Goal: Task Accomplishment & Management: Use online tool/utility

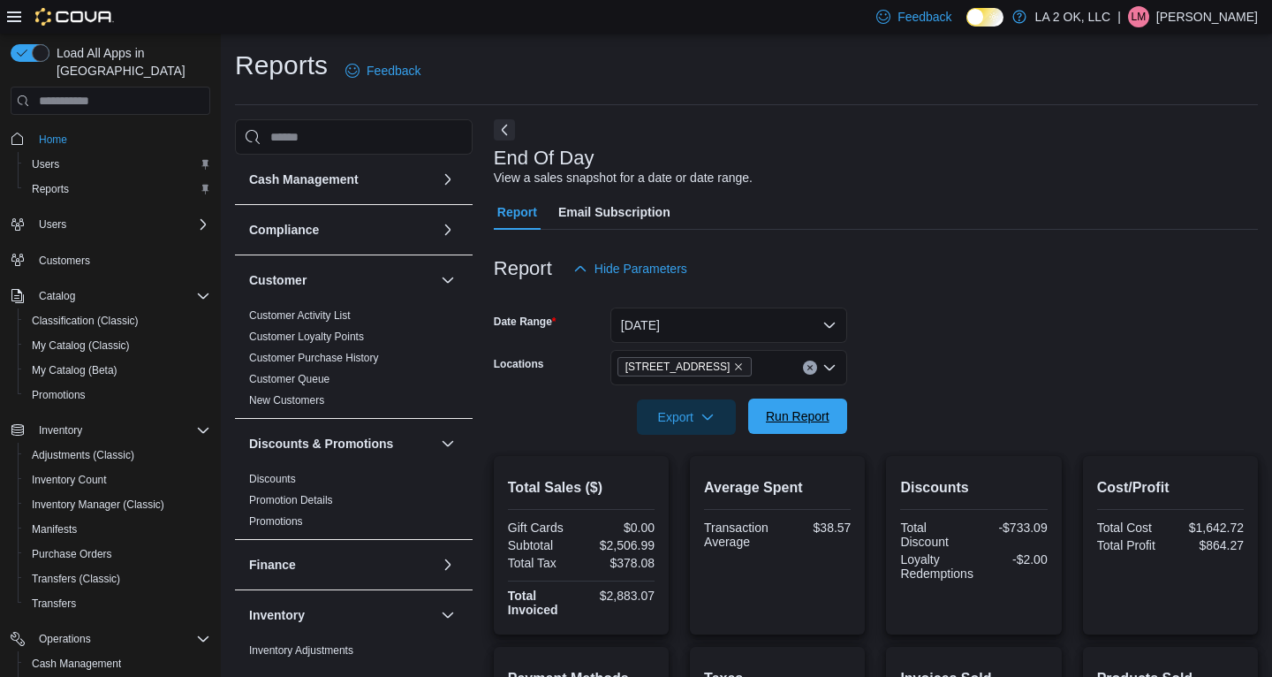
scroll to position [246, 0]
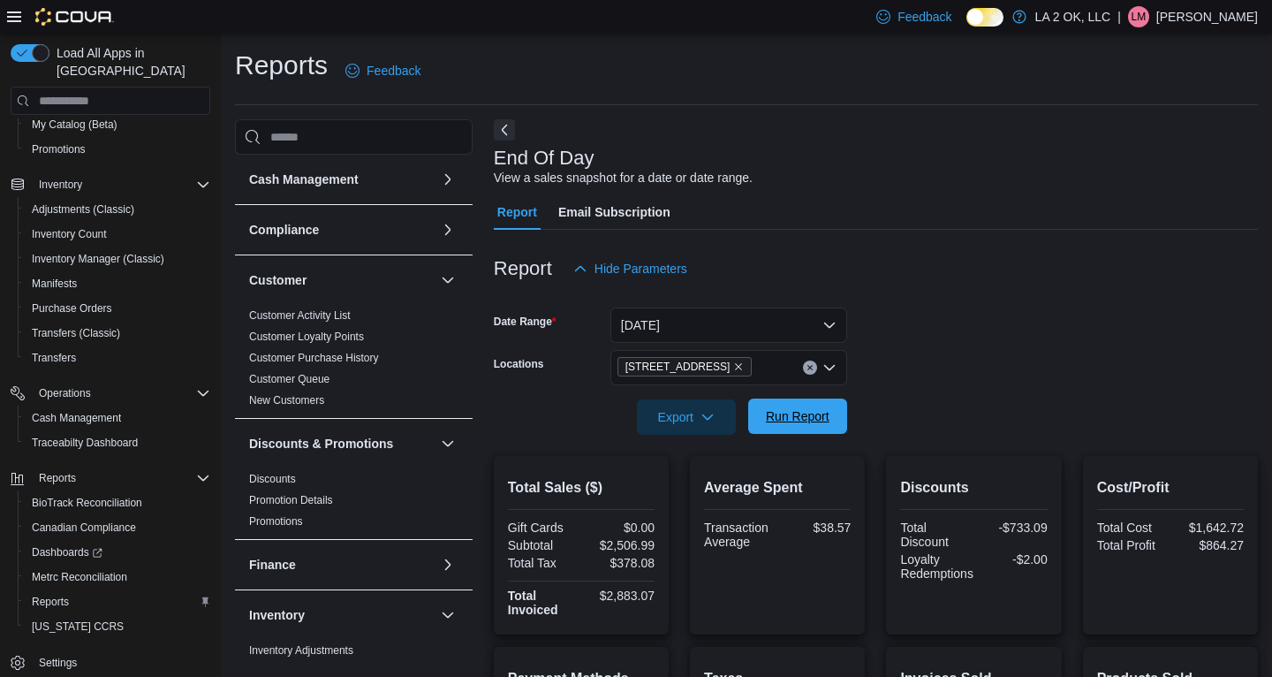
click at [775, 430] on span "Run Report" at bounding box center [798, 415] width 78 height 35
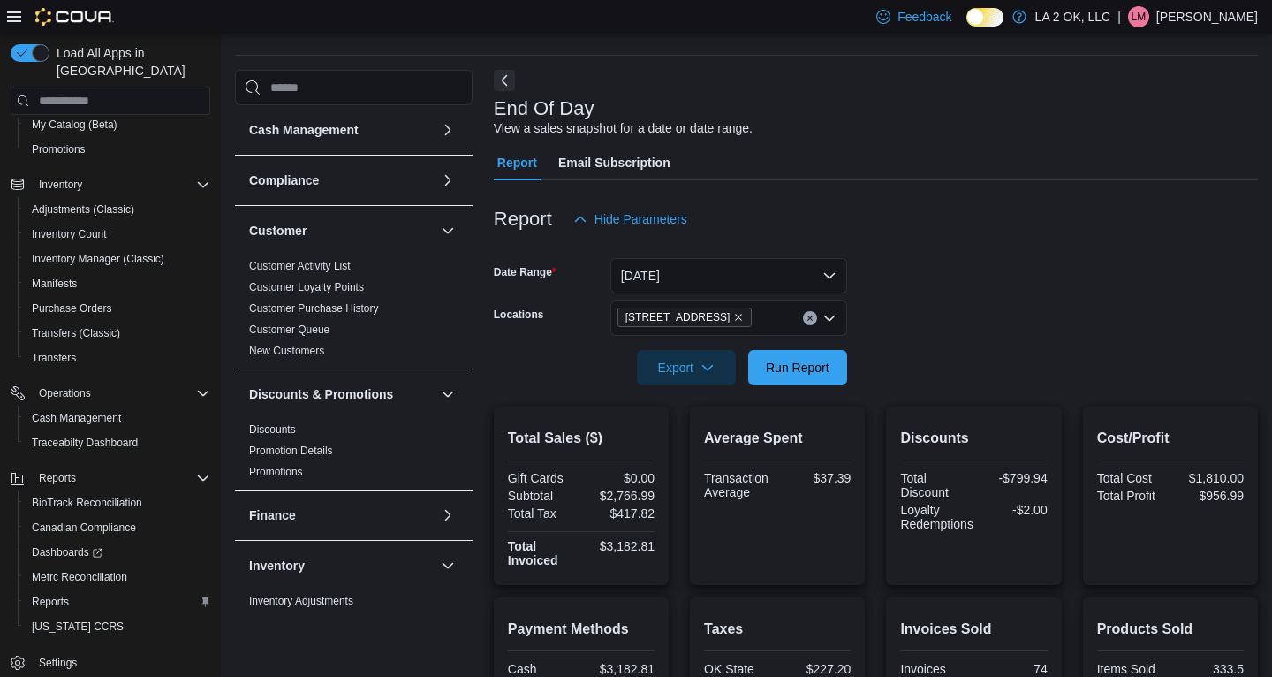
scroll to position [0, 0]
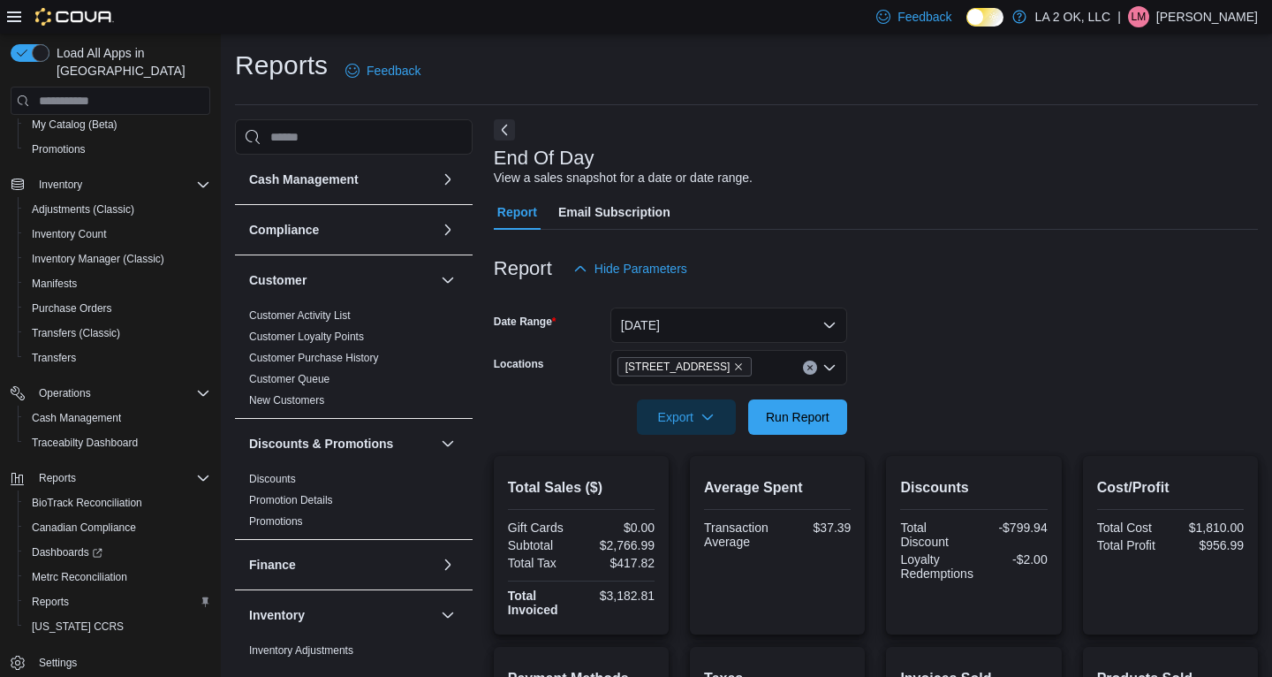
click at [810, 370] on icon "Clear input" at bounding box center [809, 367] width 7 height 7
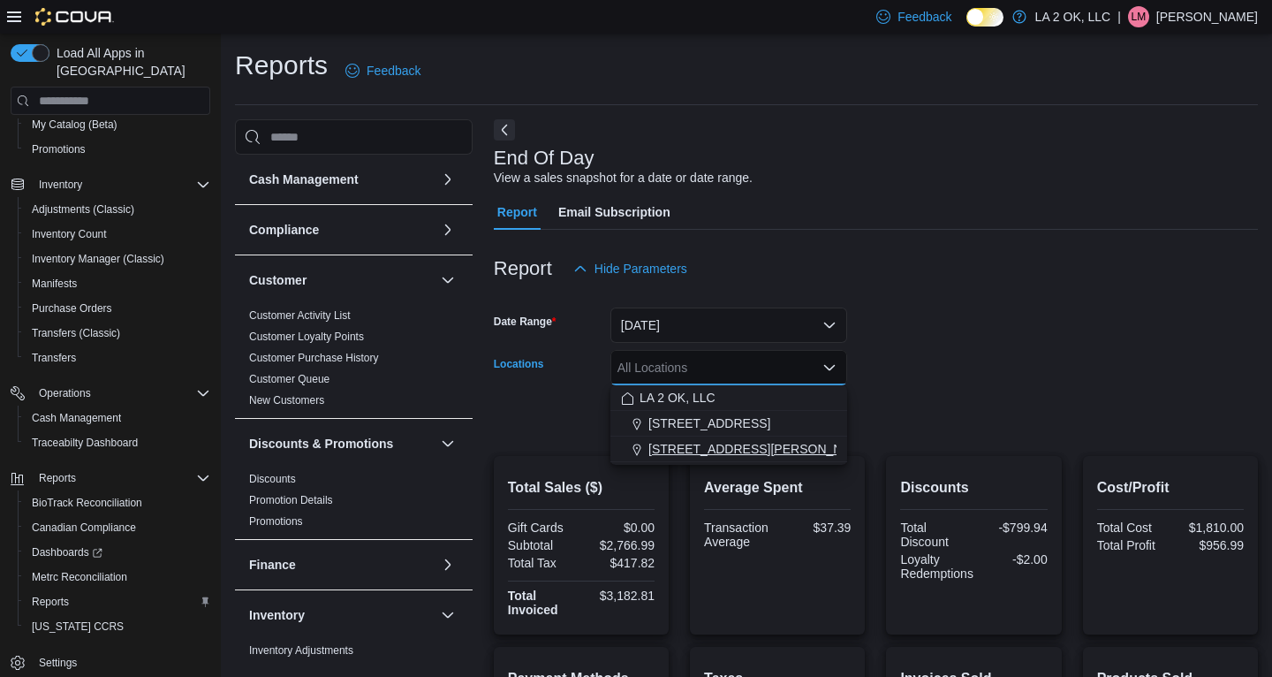
click at [743, 443] on span "[STREET_ADDRESS][PERSON_NAME]" at bounding box center [760, 449] width 224 height 18
click at [1001, 419] on form "Date Range [DATE] Locations [STREET_ADDRESS][PERSON_NAME] Selected. [STREET_ADD…" at bounding box center [876, 360] width 764 height 148
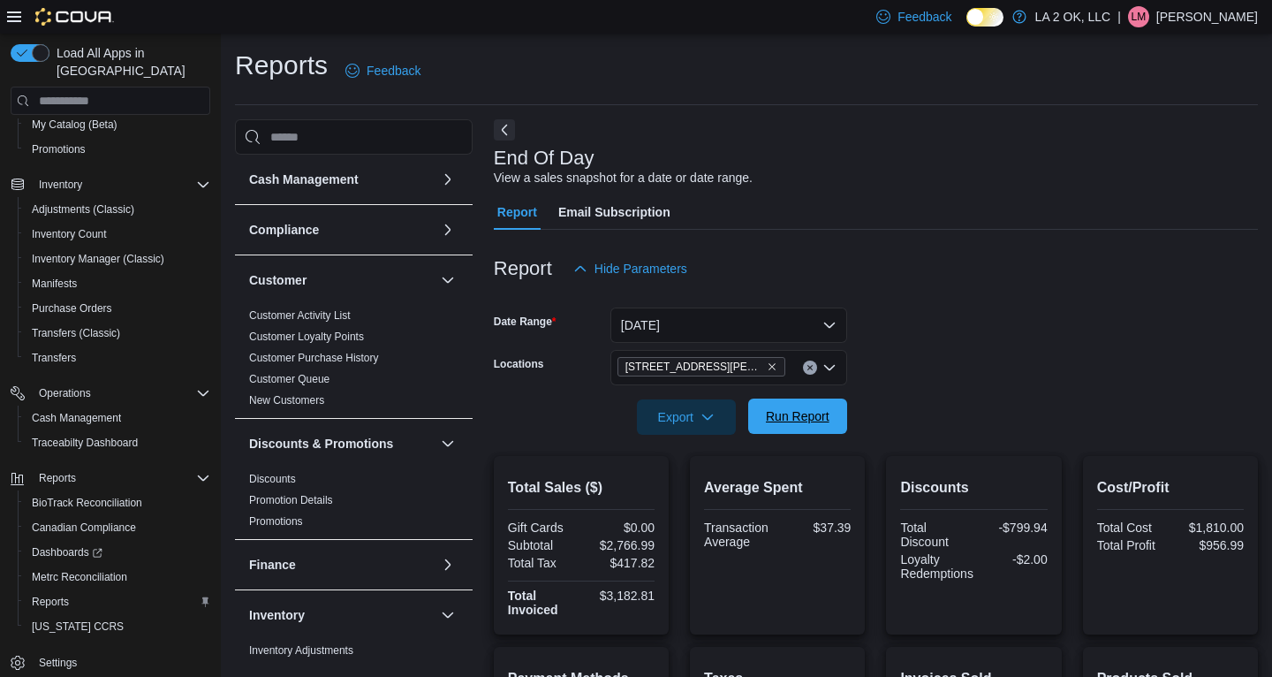
click at [810, 407] on span "Run Report" at bounding box center [798, 415] width 78 height 35
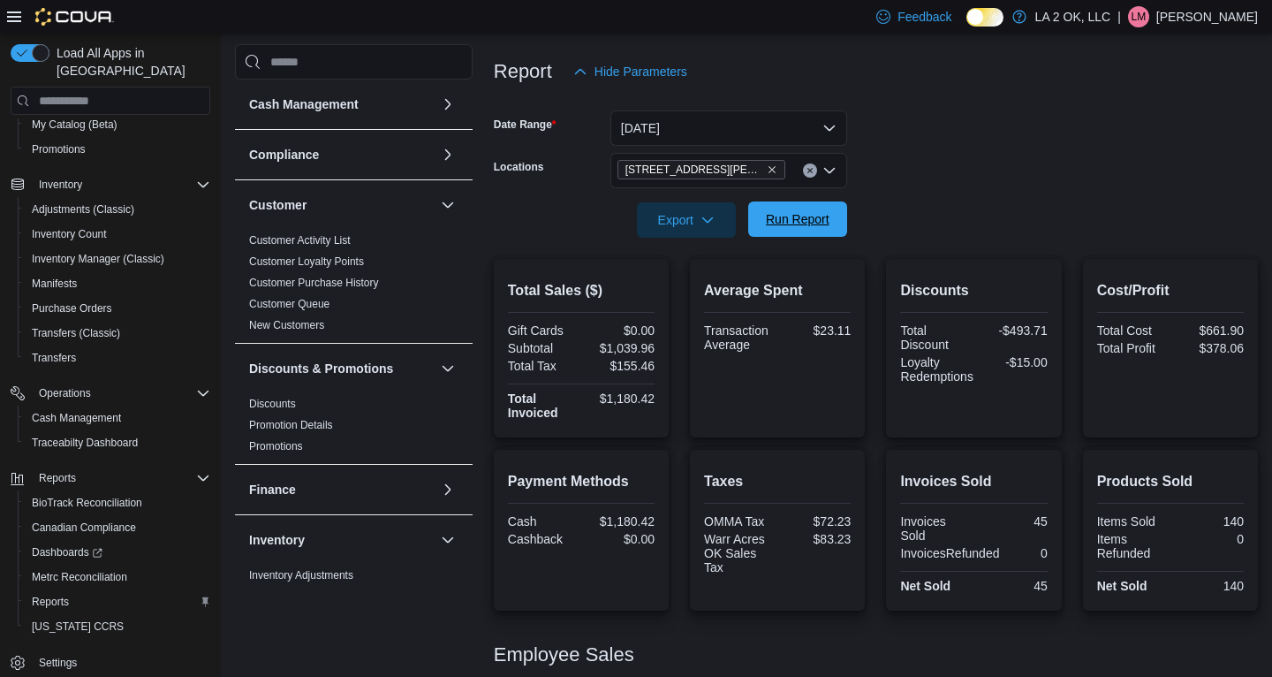
scroll to position [149, 0]
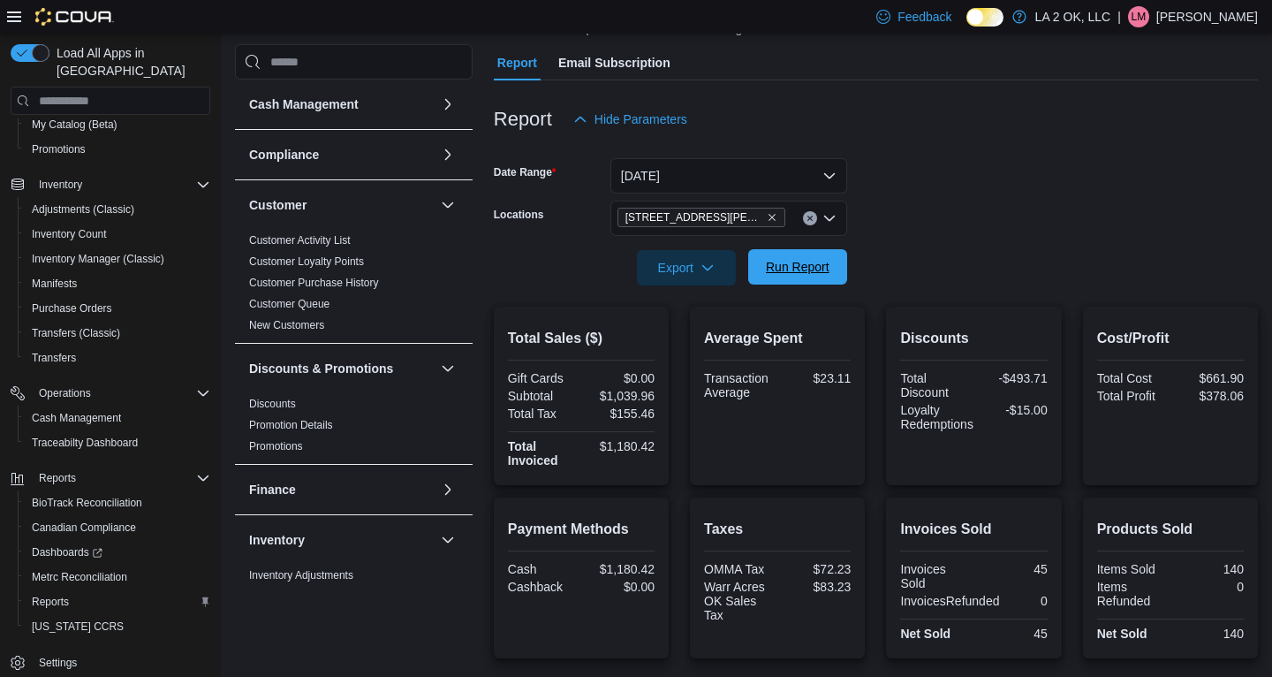
click at [783, 276] on span "Run Report" at bounding box center [798, 266] width 78 height 35
click at [802, 269] on span "Run Report" at bounding box center [798, 267] width 64 height 18
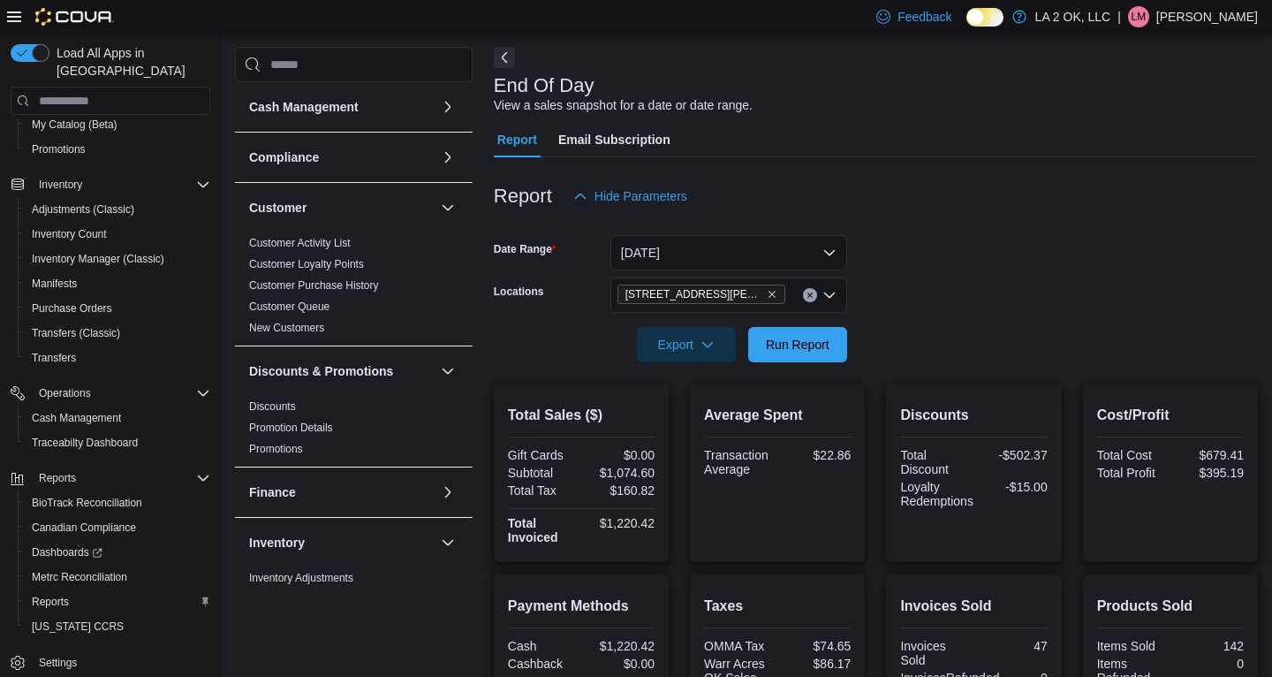
scroll to position [0, 0]
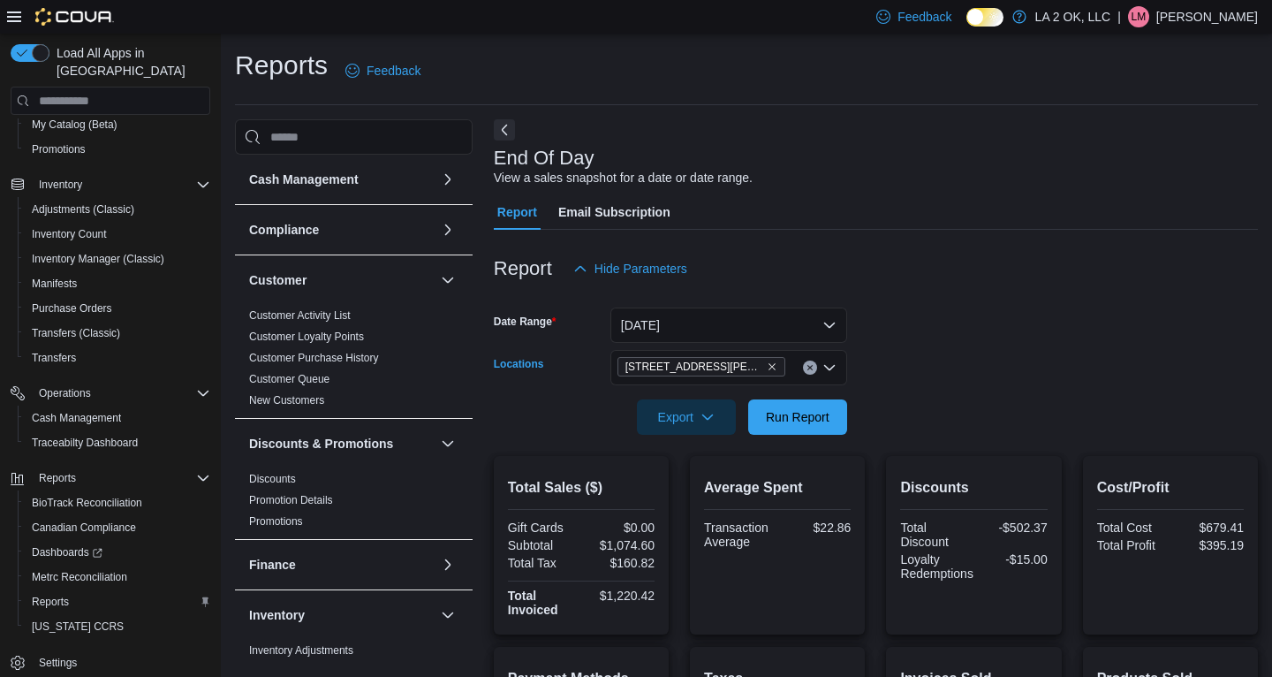
click at [811, 367] on icon "Clear input" at bounding box center [809, 367] width 7 height 7
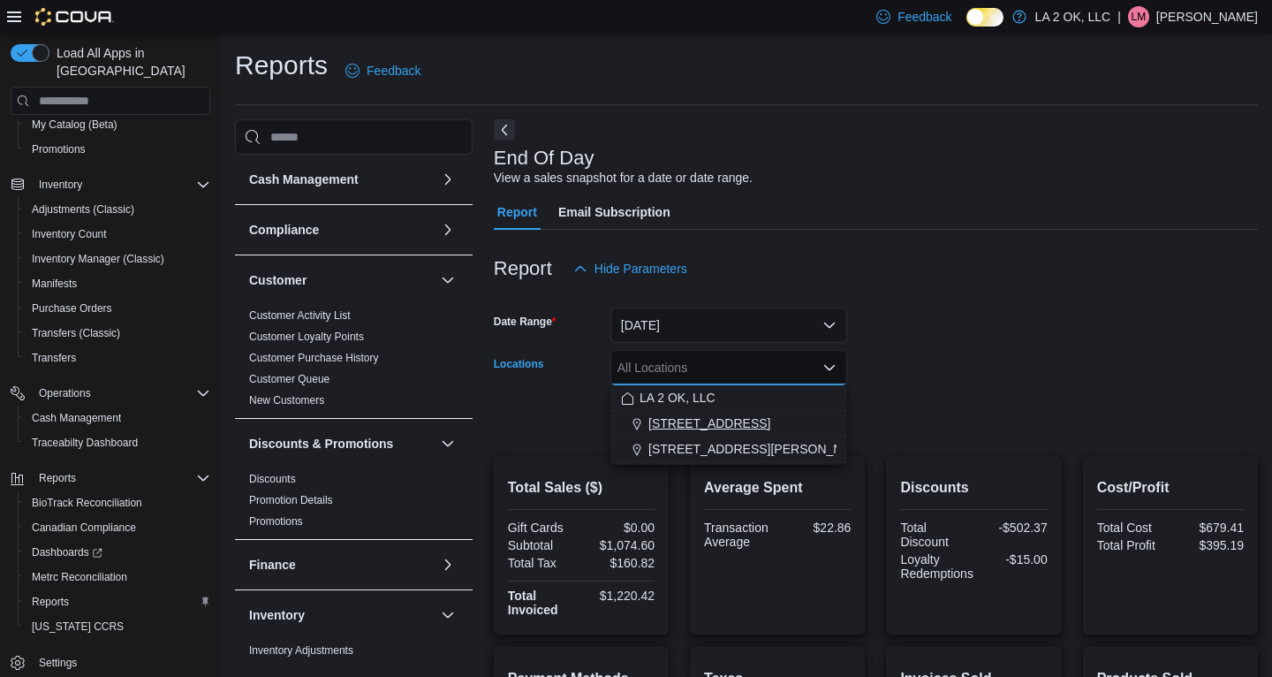
click at [707, 426] on span "[STREET_ADDRESS]" at bounding box center [709, 423] width 122 height 18
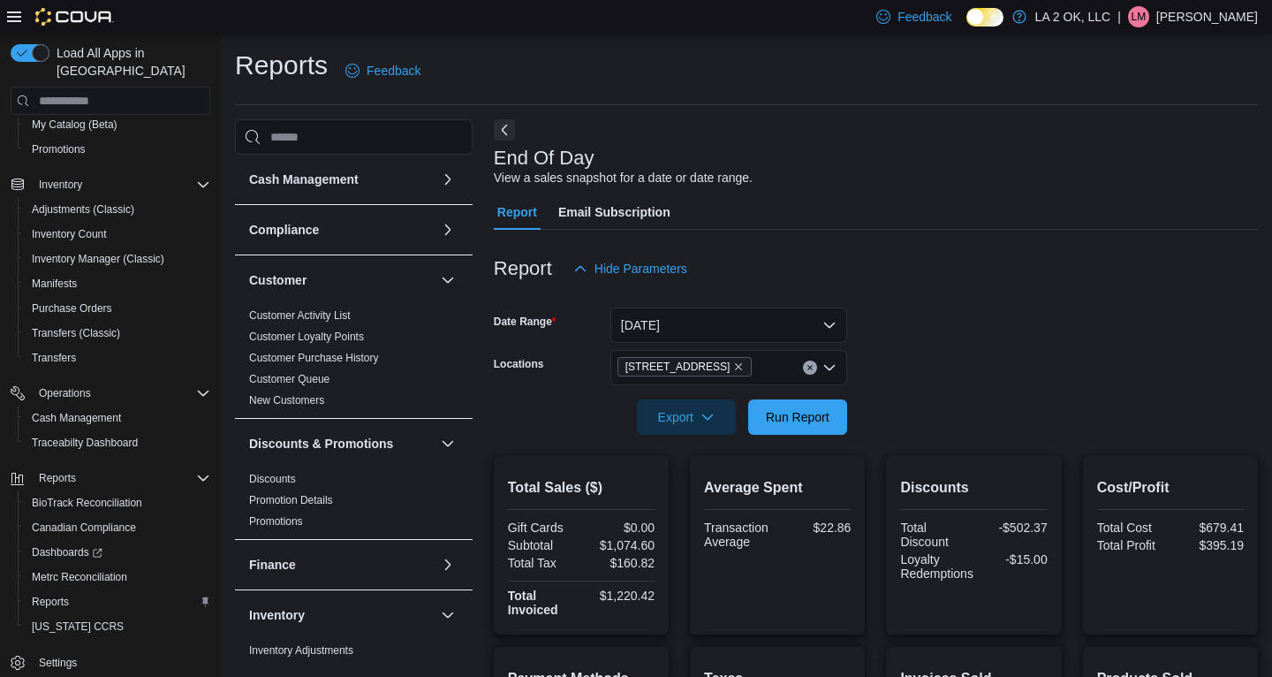
click at [1030, 303] on div at bounding box center [876, 296] width 764 height 21
click at [800, 419] on span "Run Report" at bounding box center [798, 416] width 64 height 18
click at [792, 420] on span "Run Report" at bounding box center [798, 416] width 64 height 18
click at [807, 366] on icon "Clear input" at bounding box center [809, 368] width 4 height 4
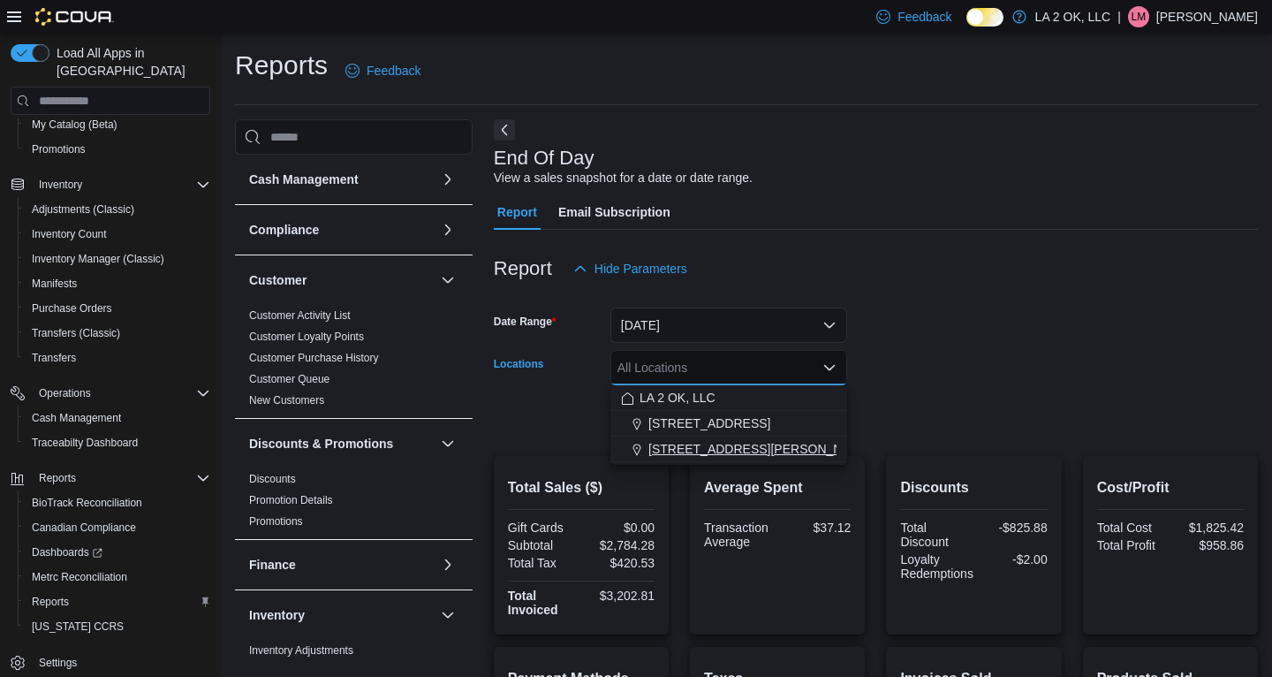
click at [711, 450] on span "[STREET_ADDRESS][PERSON_NAME]" at bounding box center [760, 449] width 224 height 18
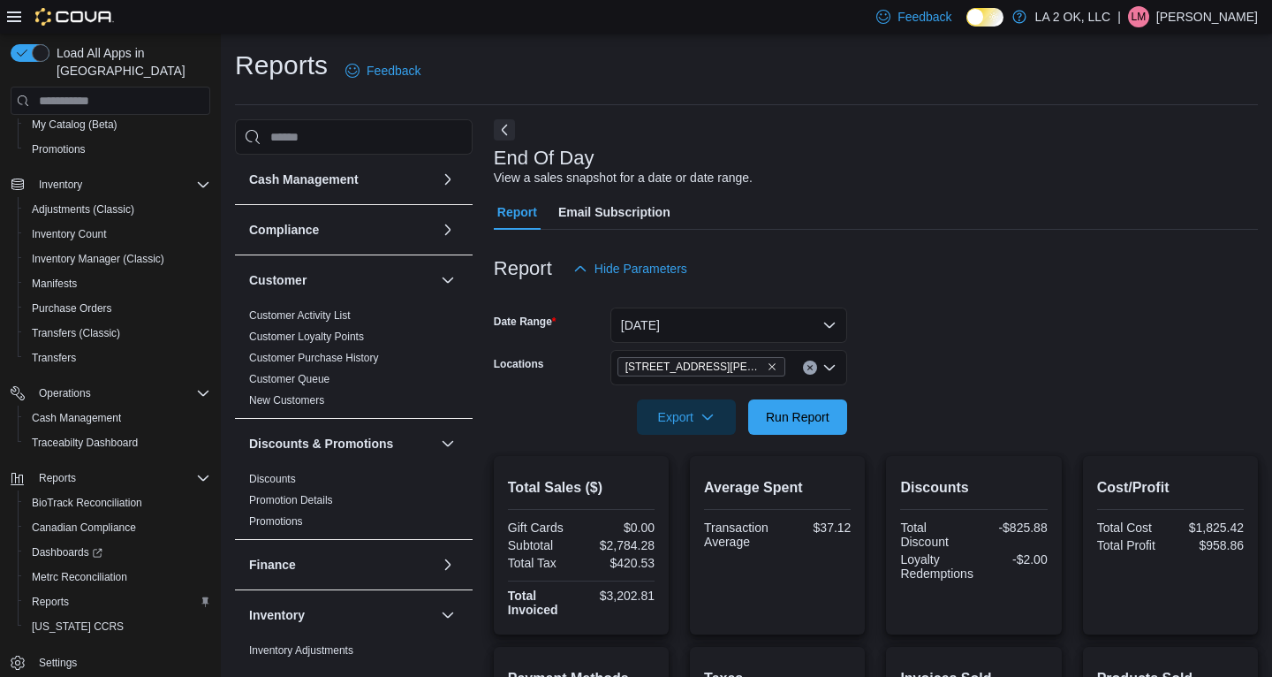
click at [992, 378] on form "Date Range [DATE] Locations [STREET_ADDRESS][PERSON_NAME] Export Run Report" at bounding box center [876, 360] width 764 height 148
click at [800, 414] on span "Run Report" at bounding box center [798, 416] width 64 height 18
